Goal: Check status: Check status

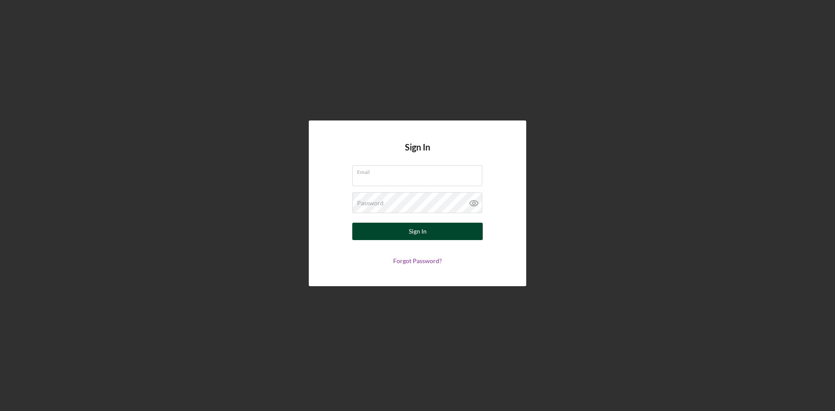
type input "[EMAIL_ADDRESS][DOMAIN_NAME]"
click at [390, 233] on button "Sign In" at bounding box center [417, 231] width 130 height 17
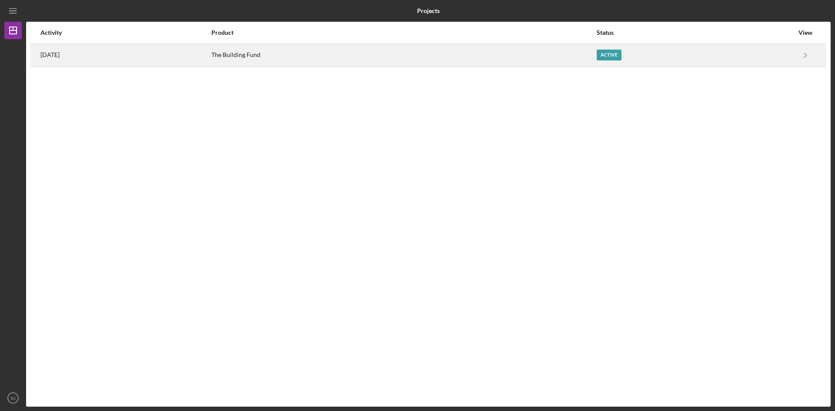
click at [738, 61] on div "Active" at bounding box center [695, 55] width 197 height 22
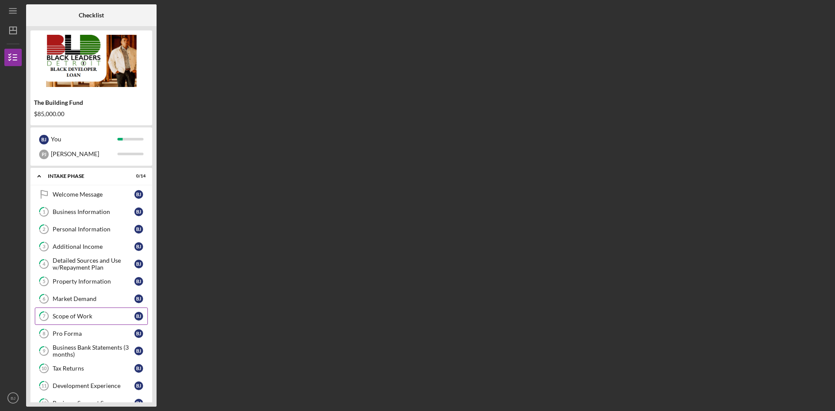
scroll to position [94, 0]
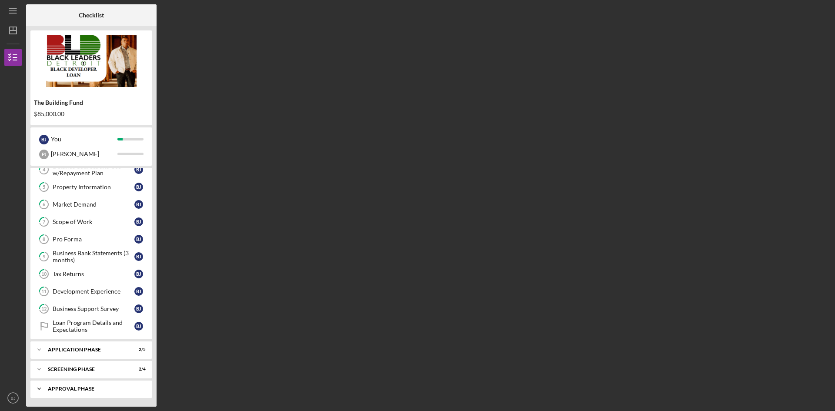
click at [70, 383] on div "Icon/Expander Approval Phase 2 / 8" at bounding box center [91, 388] width 122 height 17
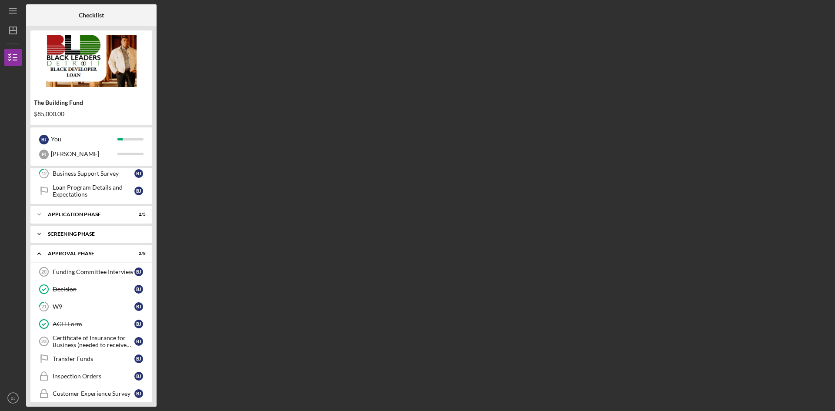
scroll to position [238, 0]
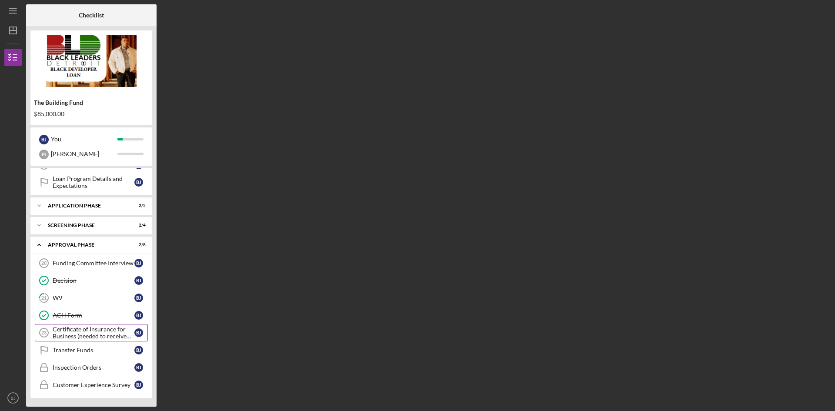
click at [87, 326] on div "Certificate of Insurance for Business (needed to receive funds)" at bounding box center [94, 333] width 82 height 14
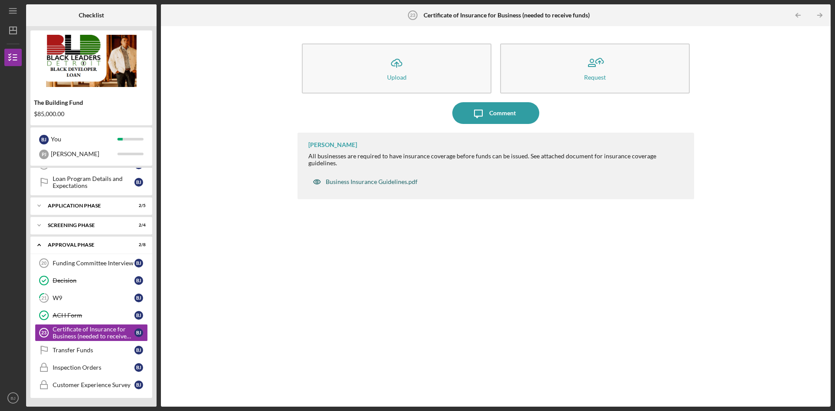
click at [343, 178] on div "Business Insurance Guidelines.pdf" at bounding box center [372, 181] width 92 height 7
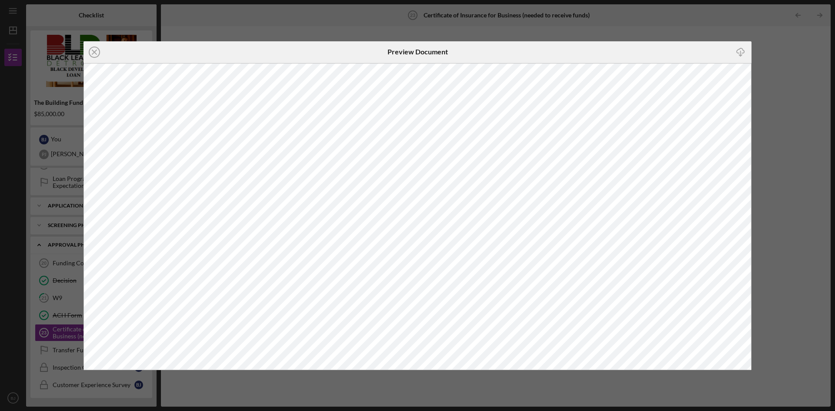
click at [767, 67] on div "Icon/Close Preview Document Icon/Download" at bounding box center [417, 205] width 835 height 411
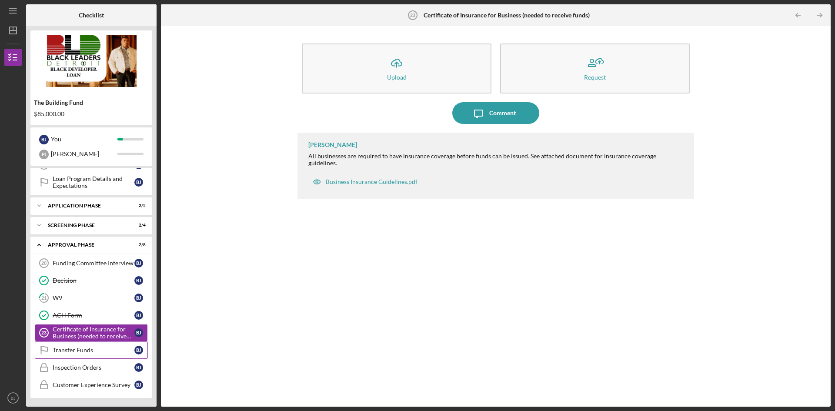
click at [51, 352] on icon "Transfer Funds" at bounding box center [44, 350] width 22 height 22
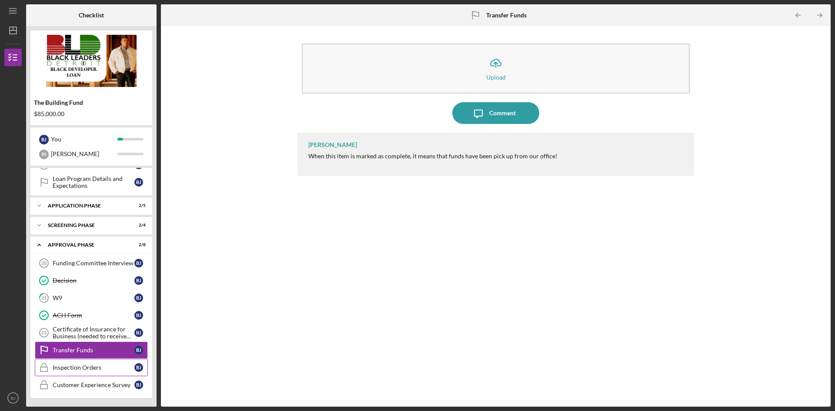
click at [65, 367] on div "Inspection Orders" at bounding box center [94, 367] width 82 height 7
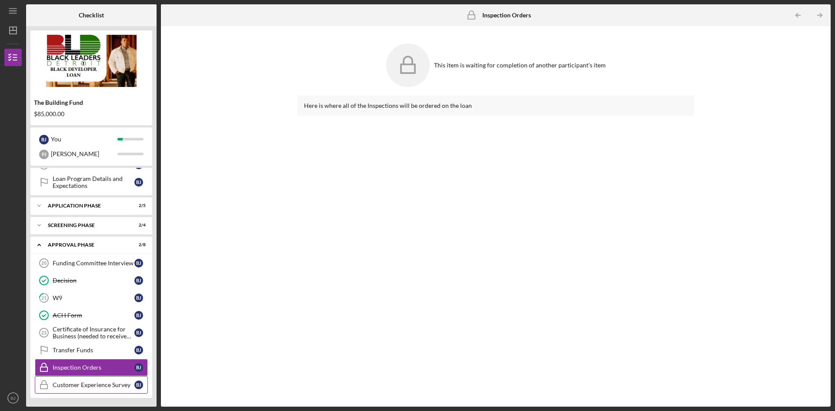
click at [69, 387] on div "Customer Experience Survey" at bounding box center [94, 384] width 82 height 7
